Goal: Task Accomplishment & Management: Complete application form

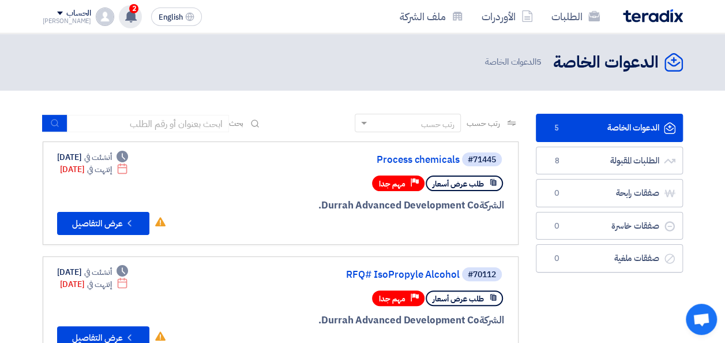
click at [125, 17] on use at bounding box center [131, 16] width 12 height 13
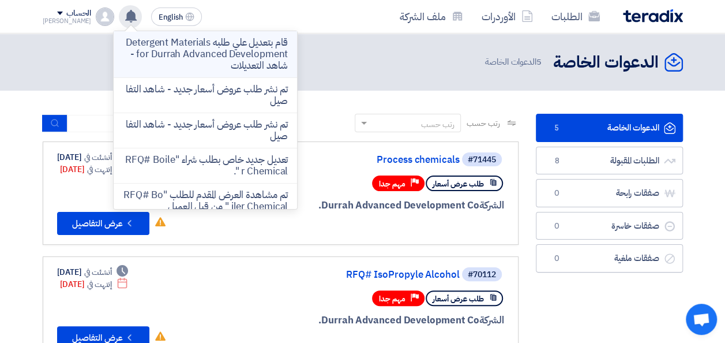
click at [210, 49] on p "قام بتعديل علي طلبه Detergent Materials for Durrah Advanced Development - شاهد …" at bounding box center [205, 54] width 165 height 35
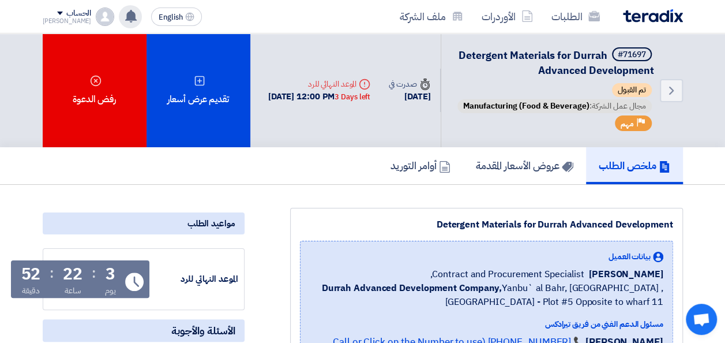
click at [125, 16] on use at bounding box center [131, 16] width 12 height 13
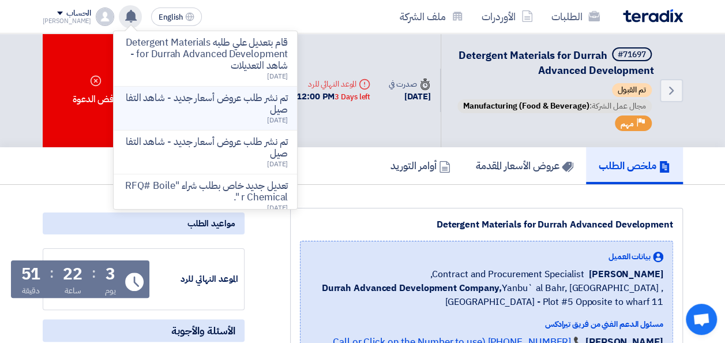
click at [228, 103] on p "تم نشر طلب عروض أسعار جديد - شاهد التفاصيل" at bounding box center [205, 103] width 165 height 23
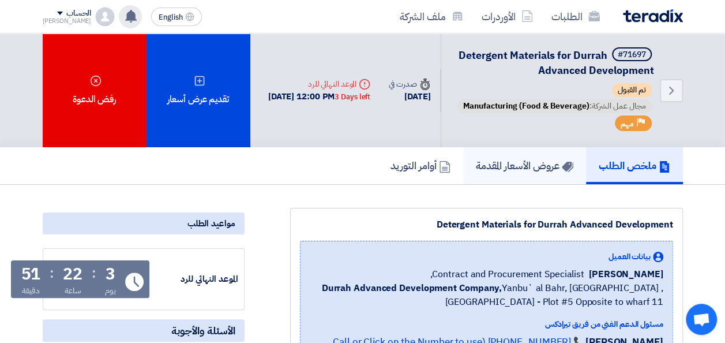
click at [496, 170] on h5 "عروض الأسعار المقدمة" at bounding box center [524, 165] width 97 height 13
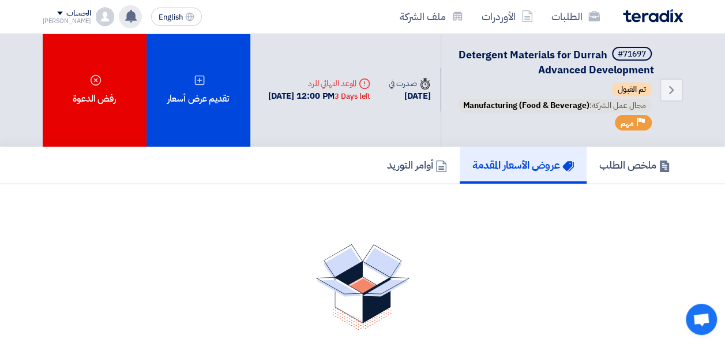
scroll to position [13, 0]
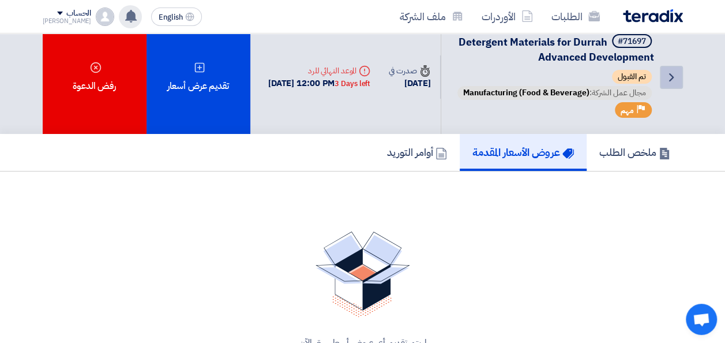
click at [670, 78] on use at bounding box center [671, 77] width 5 height 8
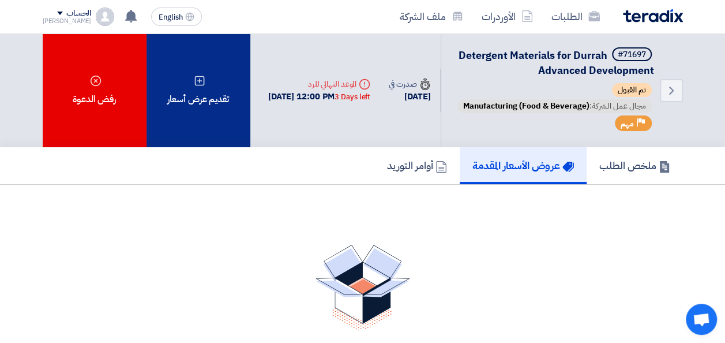
click at [209, 82] on div "تقديم عرض أسعار" at bounding box center [198, 90] width 104 height 114
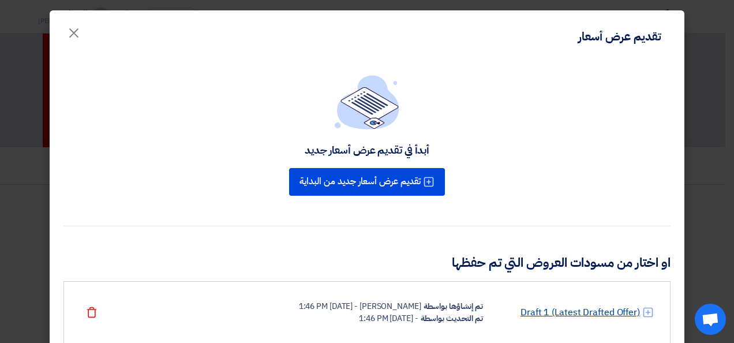
click at [550, 313] on link "Draft 1 (Latest Drafted Offer)" at bounding box center [579, 312] width 119 height 14
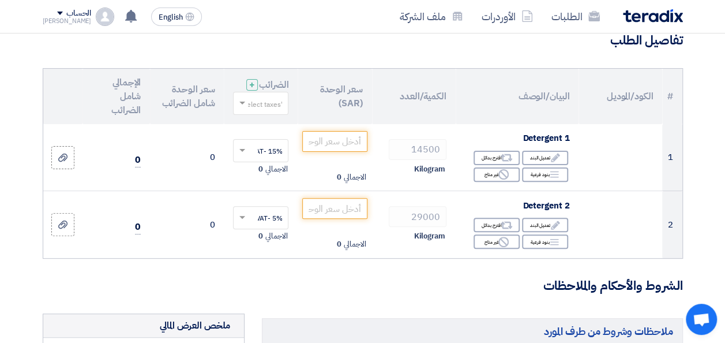
scroll to position [106, 0]
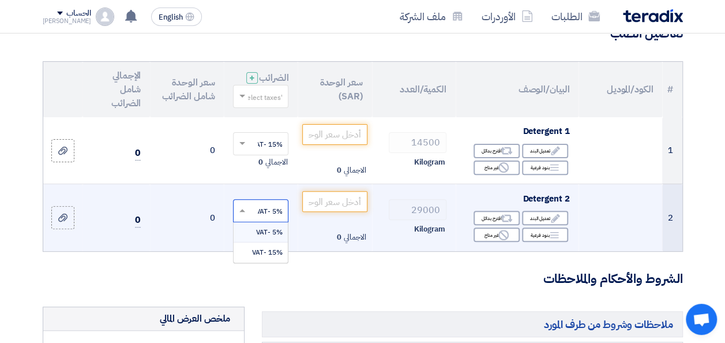
click at [247, 216] on span at bounding box center [241, 210] width 14 height 10
click at [258, 257] on span "15% -VAT" at bounding box center [266, 252] width 31 height 10
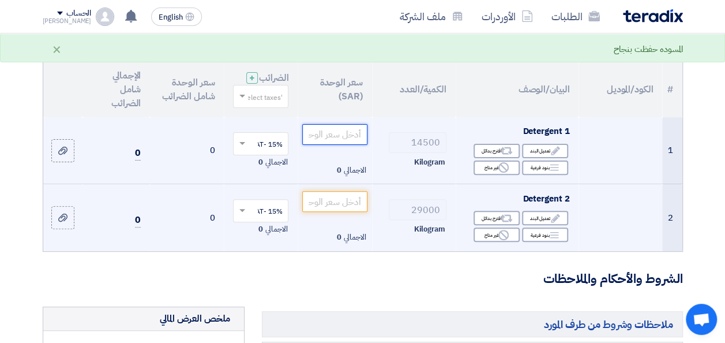
click at [343, 137] on input "number" at bounding box center [334, 134] width 65 height 21
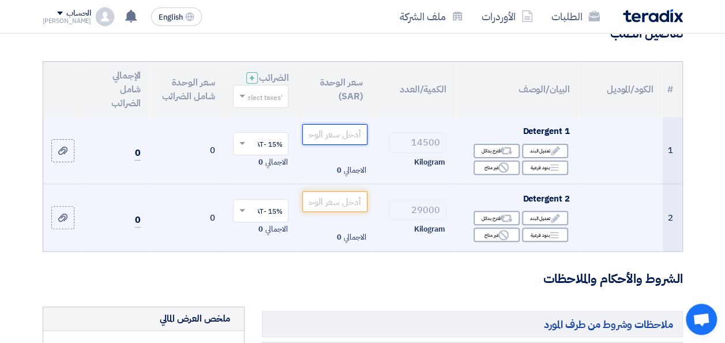
type input "8"
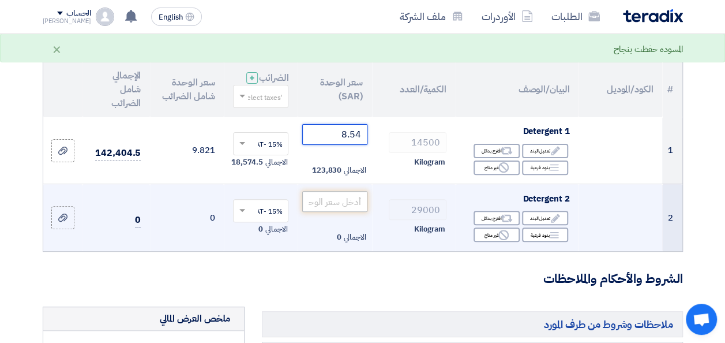
type input "8.54"
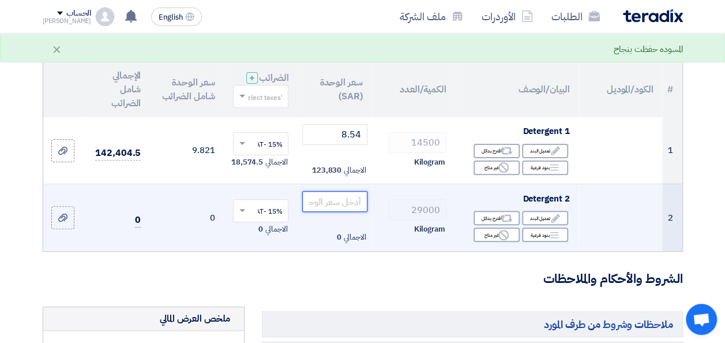
click at [343, 206] on input "number" at bounding box center [334, 201] width 65 height 21
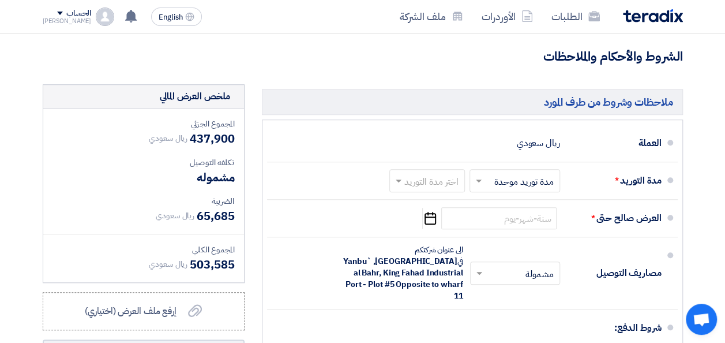
scroll to position [330, 0]
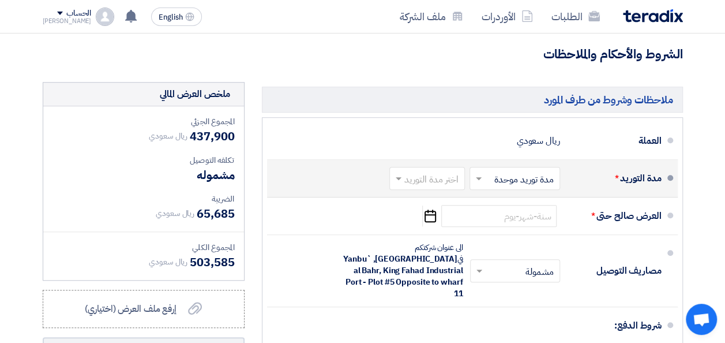
type input "10.83"
click at [483, 184] on span at bounding box center [477, 178] width 14 height 12
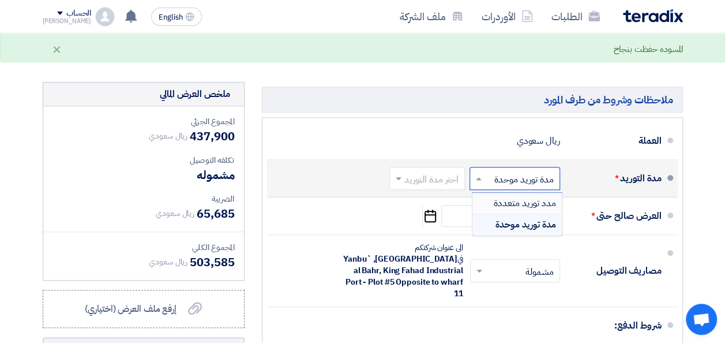
click at [488, 208] on div "مدد توريد متعددة" at bounding box center [516, 203] width 89 height 21
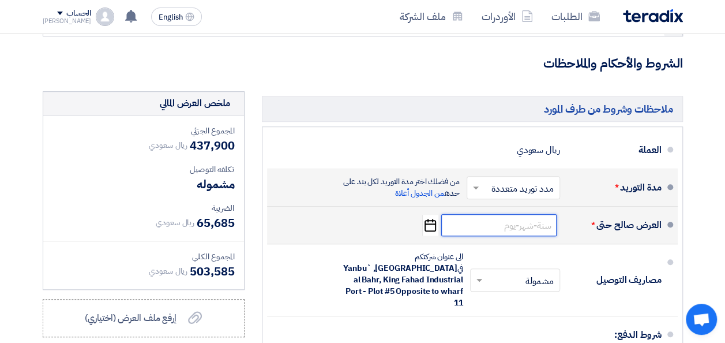
click at [503, 228] on input at bounding box center [498, 225] width 115 height 22
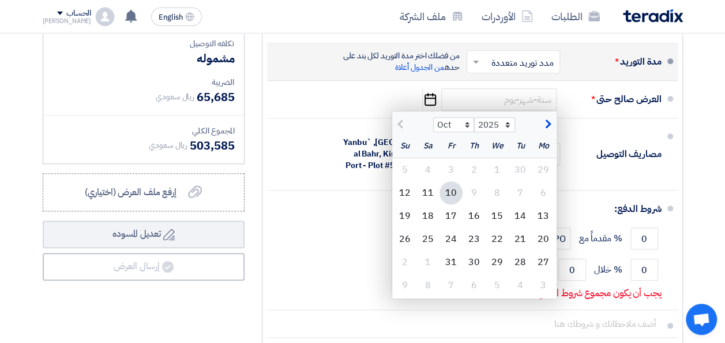
scroll to position [460, 0]
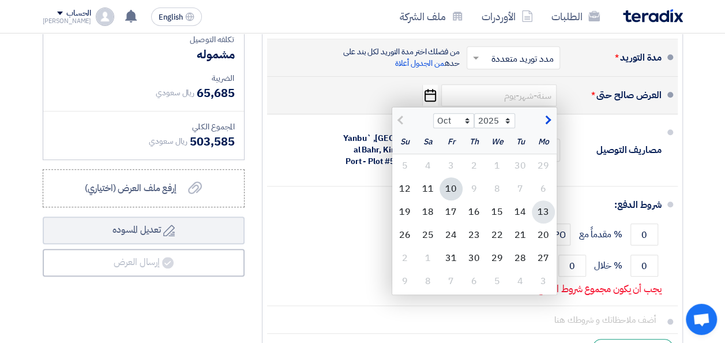
click at [542, 213] on div "13" at bounding box center [543, 211] width 23 height 23
type input "[DATE]"
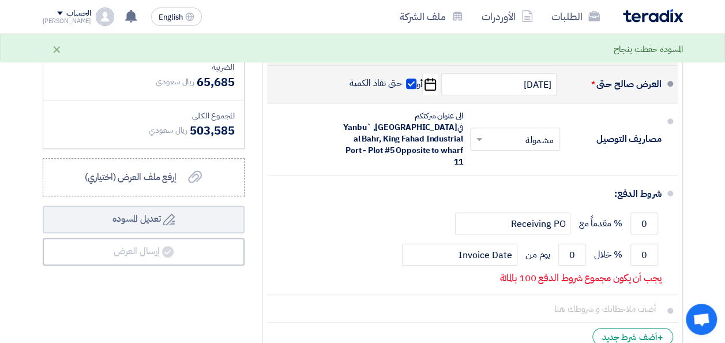
scroll to position [476, 0]
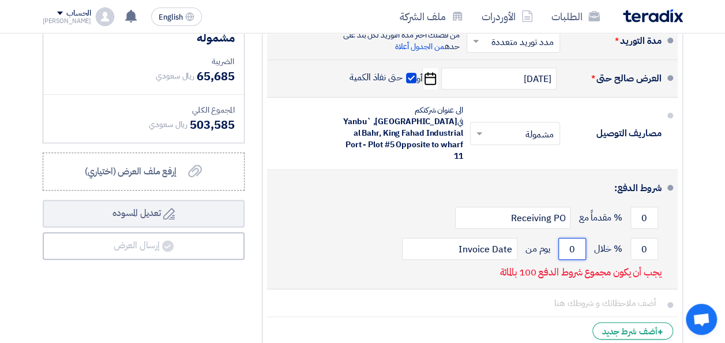
click at [579, 238] on input "0" at bounding box center [572, 249] width 28 height 22
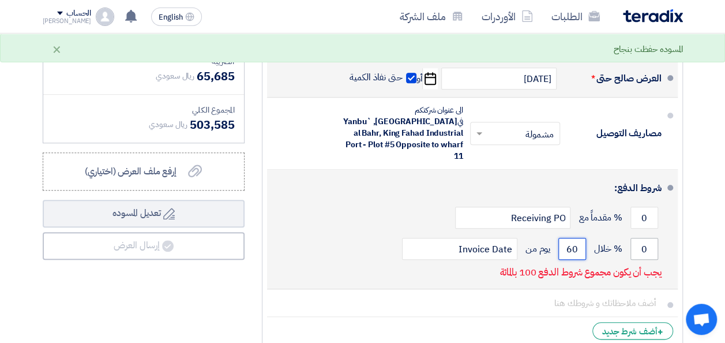
type input "60"
drag, startPoint x: 648, startPoint y: 233, endPoint x: 641, endPoint y: 234, distance: 6.9
click at [641, 238] on input "0" at bounding box center [644, 249] width 28 height 22
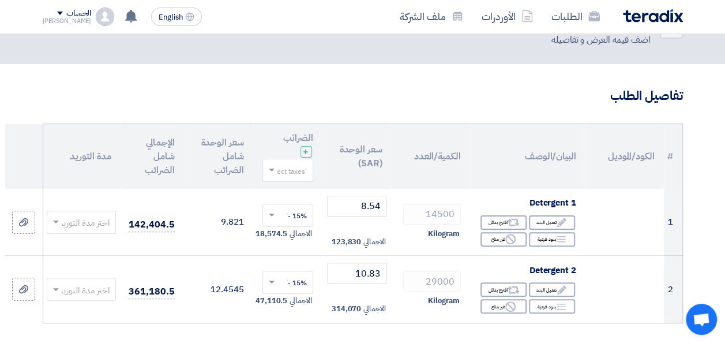
scroll to position [42, 0]
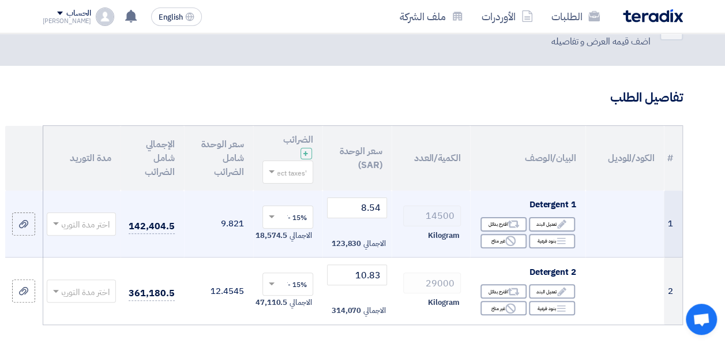
type input "100"
click at [54, 226] on span at bounding box center [54, 223] width 14 height 13
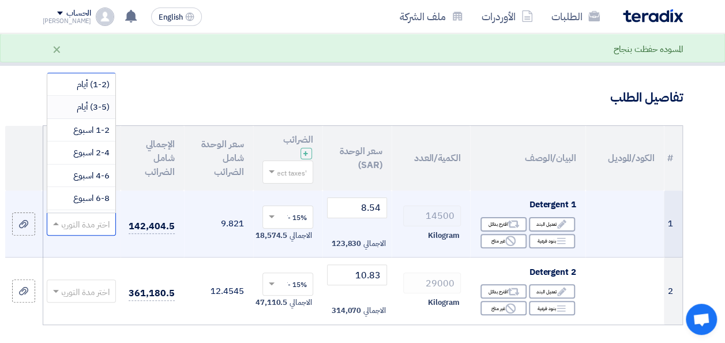
click at [92, 107] on span "(3-5) أيام" at bounding box center [93, 106] width 33 height 13
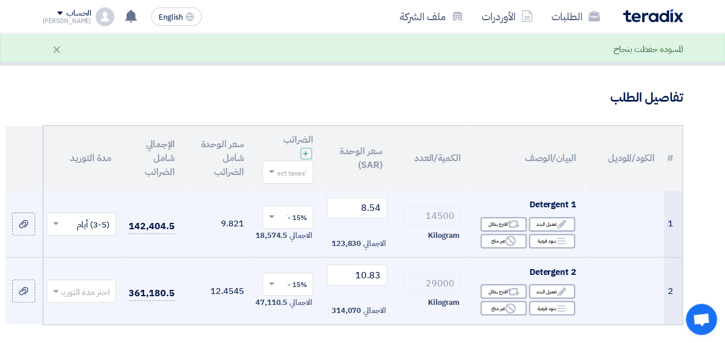
click at [59, 291] on span at bounding box center [54, 290] width 14 height 13
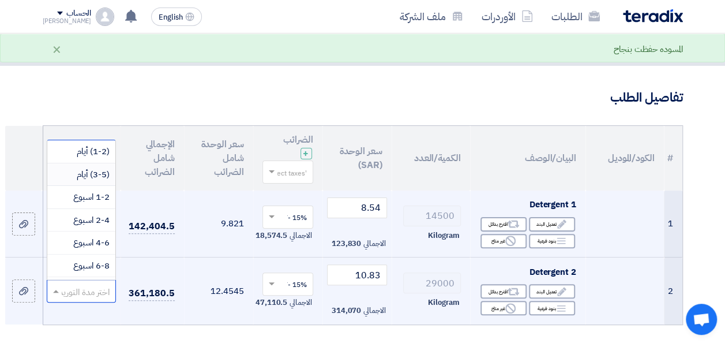
click at [92, 175] on span "(3-5) أيام" at bounding box center [93, 174] width 33 height 13
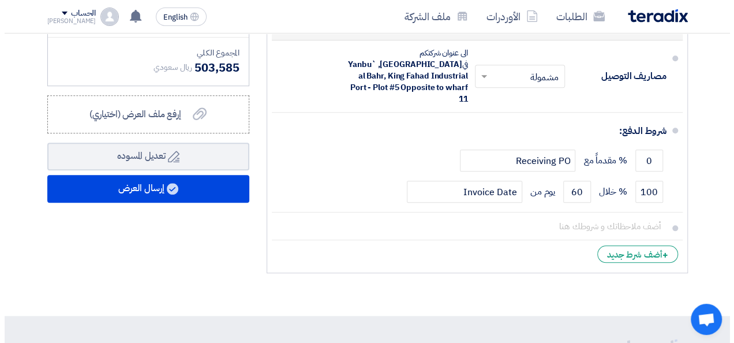
scroll to position [502, 0]
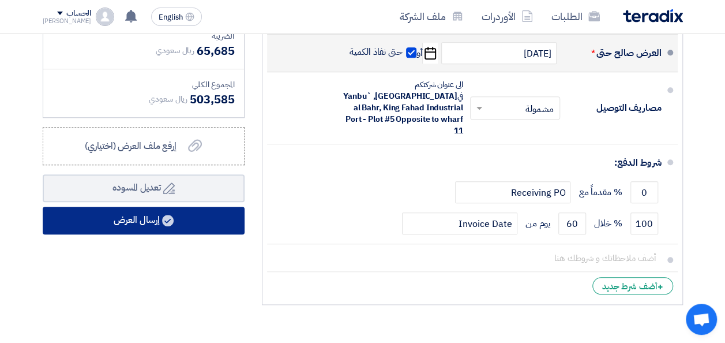
click at [186, 226] on button "إرسال العرض" at bounding box center [144, 220] width 202 height 28
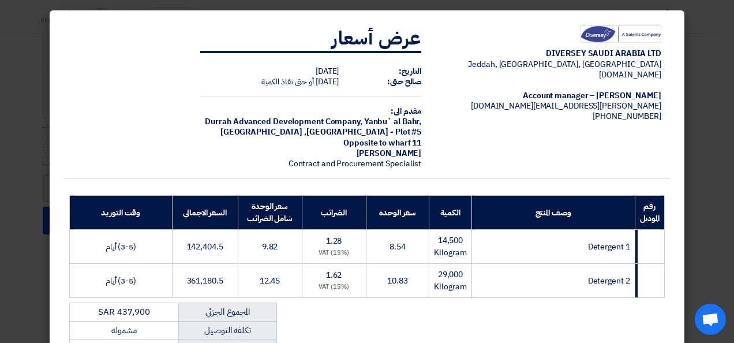
click at [724, 104] on html "الطلبات الأوردرات ملف الشركة English EN قام بتعديل علي طلبه Detergent Materials…" at bounding box center [367, 55] width 734 height 1114
drag, startPoint x: 734, startPoint y: 104, endPoint x: 716, endPoint y: 130, distance: 30.7
click at [716, 130] on modal-container "DIVERSEY SAUDI ARABIA LTD [GEOGRAPHIC_DATA], [GEOGRAPHIC_DATA], [GEOGRAPHIC_DAT…" at bounding box center [367, 171] width 734 height 343
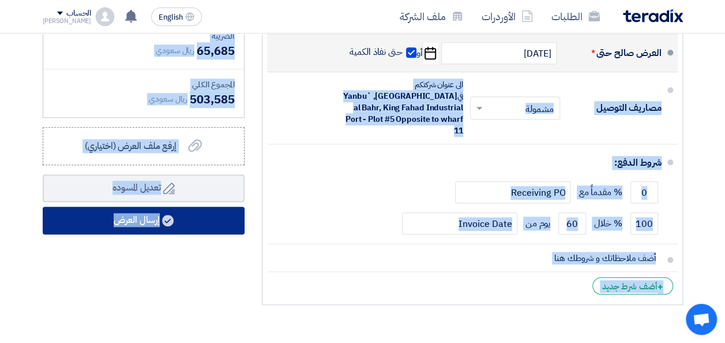
click at [125, 226] on button "إرسال العرض" at bounding box center [144, 220] width 202 height 28
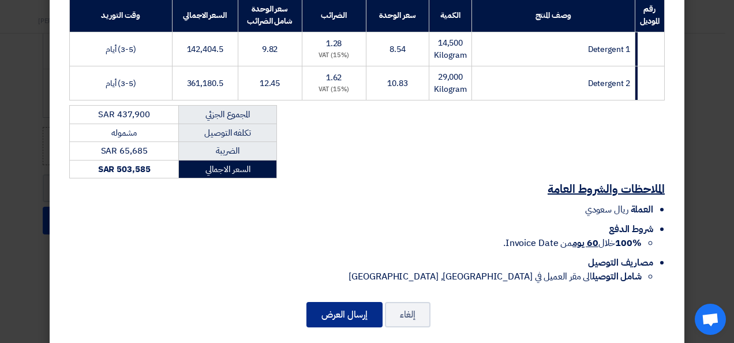
scroll to position [209, 0]
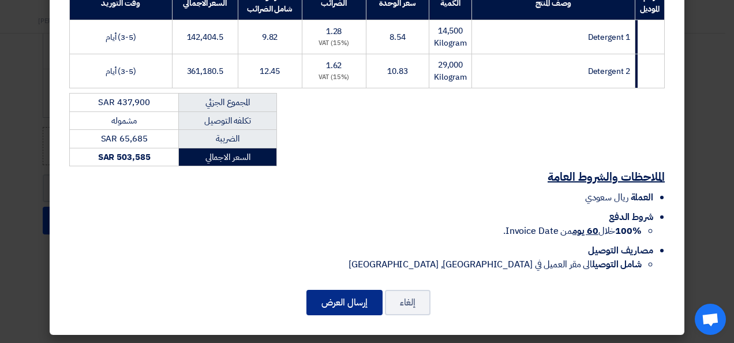
click at [338, 303] on button "إرسال العرض" at bounding box center [344, 301] width 76 height 25
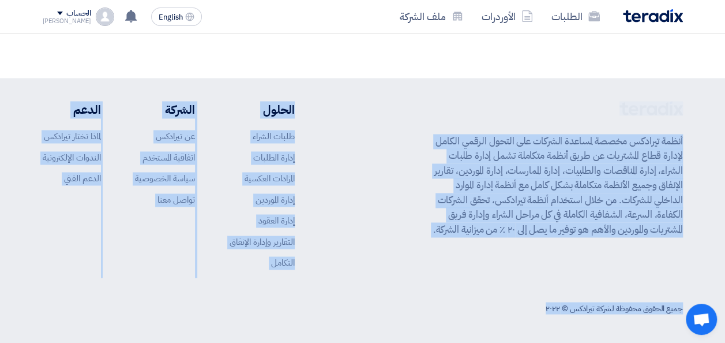
scroll to position [826, 0]
click at [478, 264] on div "أنظمة تيرادكس مخصصة لمساعدة الشركات على التحول الرقمي الكامل لإدارة قطاع المشتر…" at bounding box center [555, 194] width 256 height 186
click at [404, 201] on div "أنظمة تيرادكس مخصصة لمساعدة الشركات على التحول الرقمي الكامل لإدارة قطاع المشتر…" at bounding box center [363, 194] width 640 height 186
click at [453, 112] on div "أنظمة تيرادكس مخصصة لمساعدة الشركات على التحول الرقمي الكامل لإدارة قطاع المشتر…" at bounding box center [555, 194] width 256 height 186
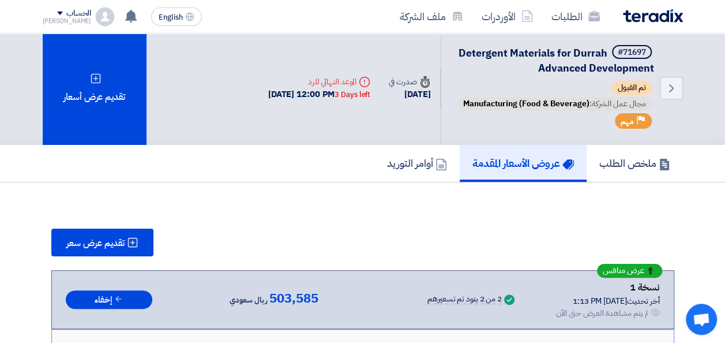
scroll to position [0, 0]
